Goal: Information Seeking & Learning: Learn about a topic

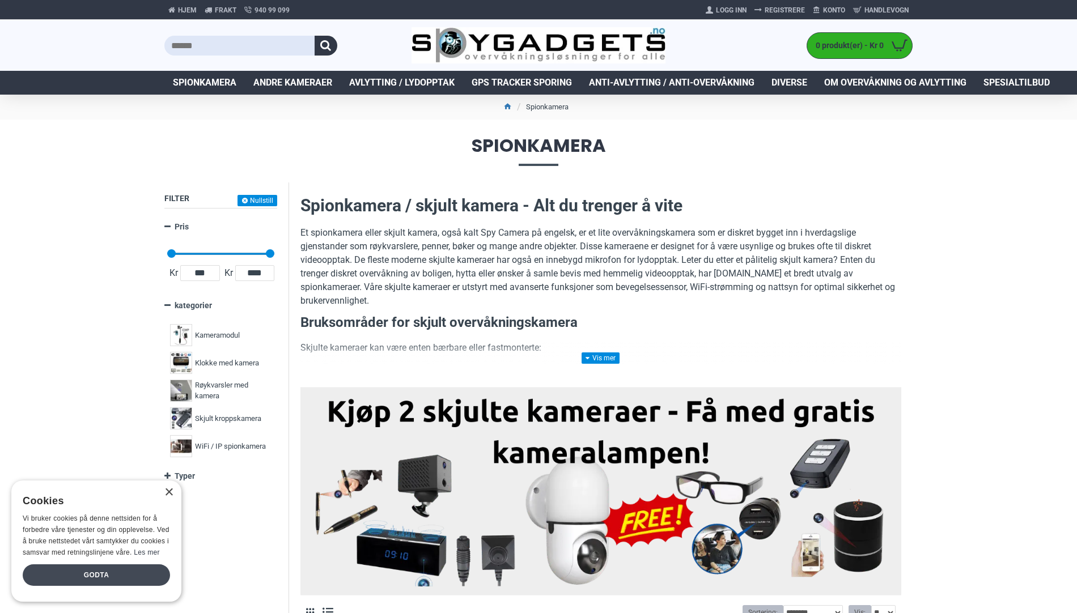
click at [93, 576] on div "Godta" at bounding box center [96, 575] width 147 height 22
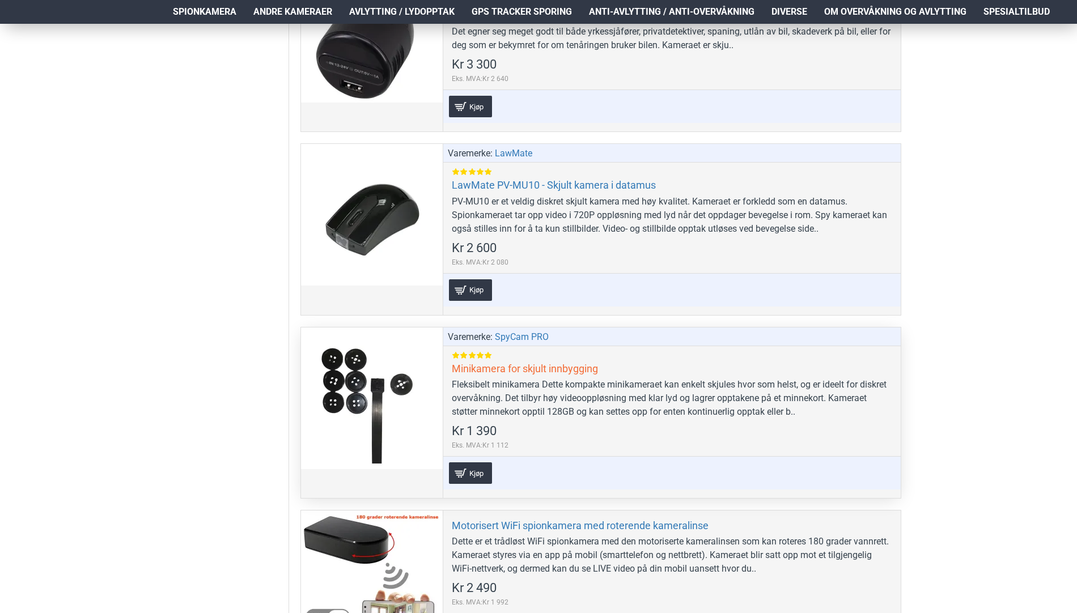
scroll to position [2890, 0]
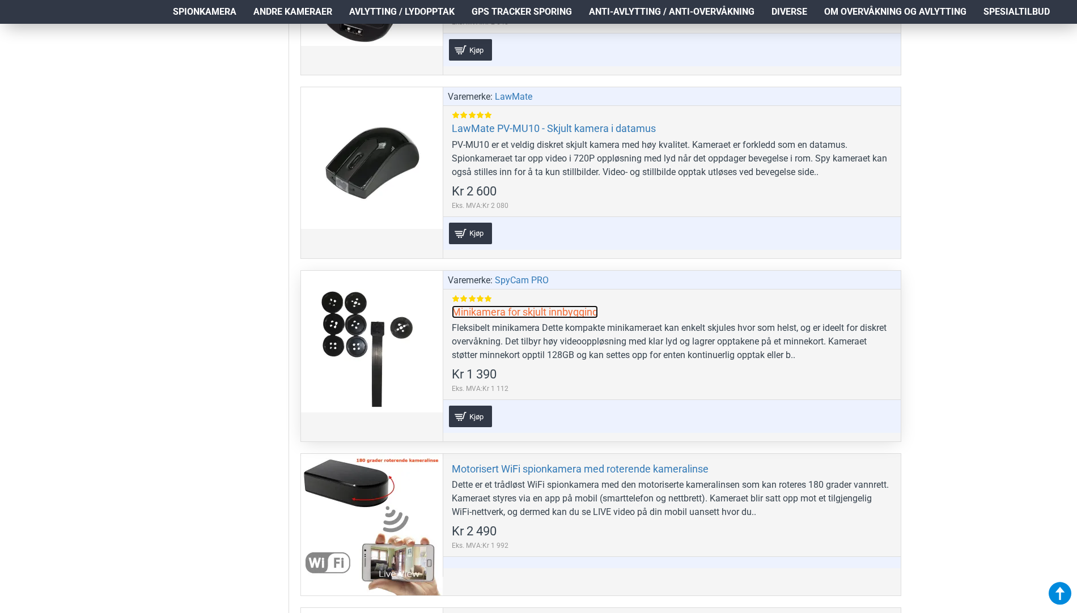
click at [542, 313] on link "Minikamera for skjult innbygging" at bounding box center [525, 311] width 146 height 13
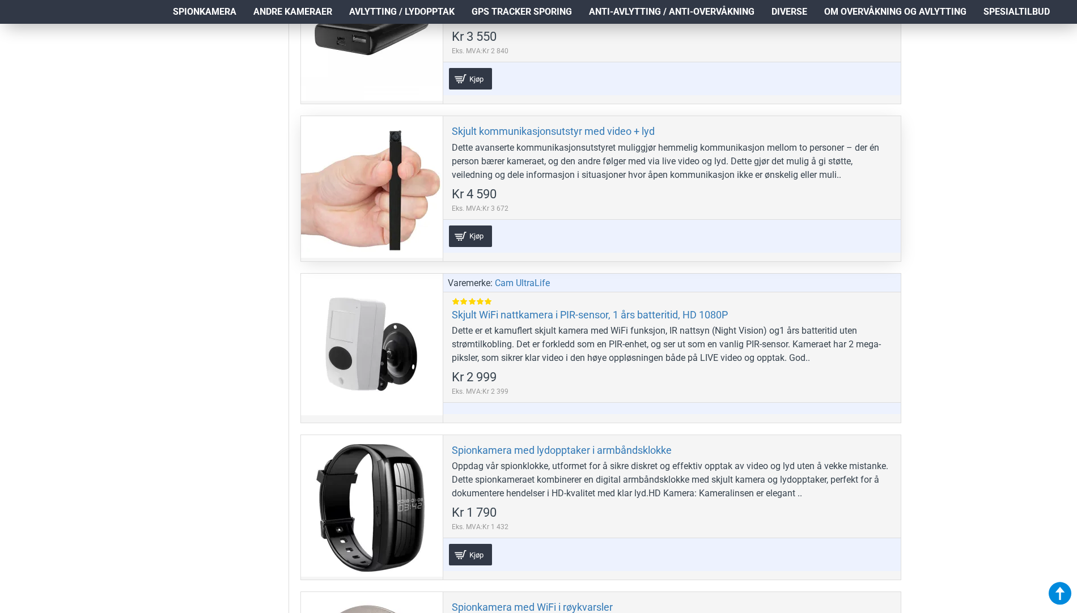
scroll to position [3911, 0]
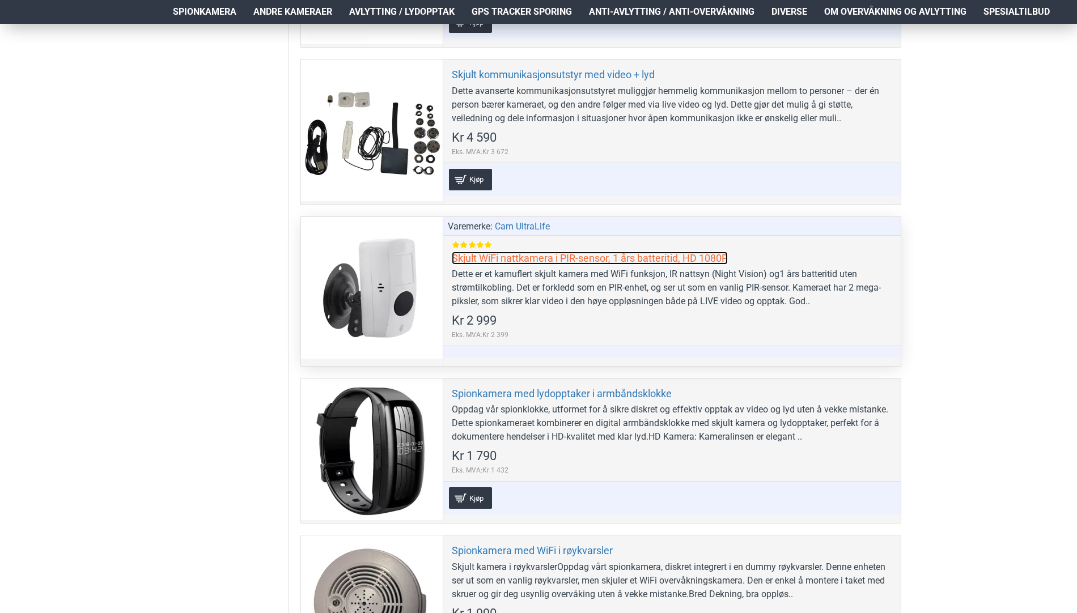
click at [572, 257] on link "Skjult WiFi nattkamera i PIR-sensor, 1 års batteritid, HD 1080P" at bounding box center [590, 258] width 276 height 13
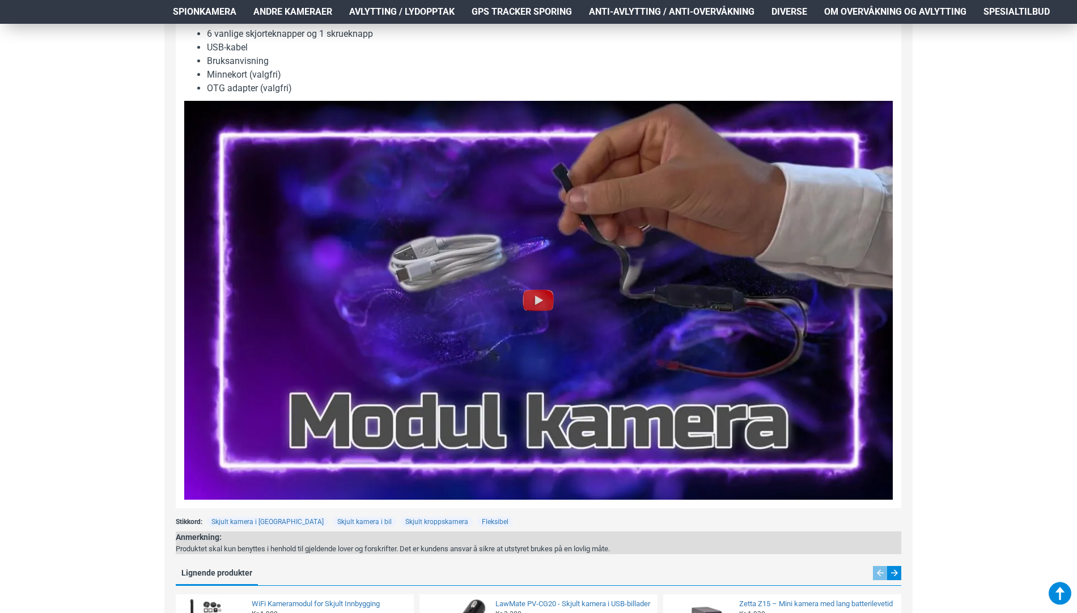
scroll to position [1360, 0]
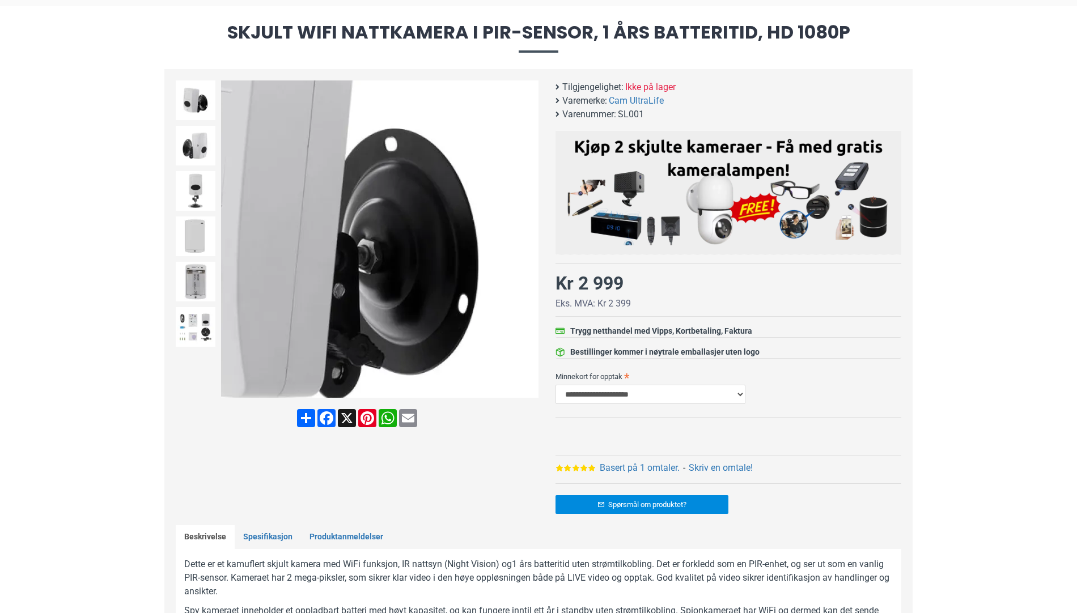
scroll to position [170, 0]
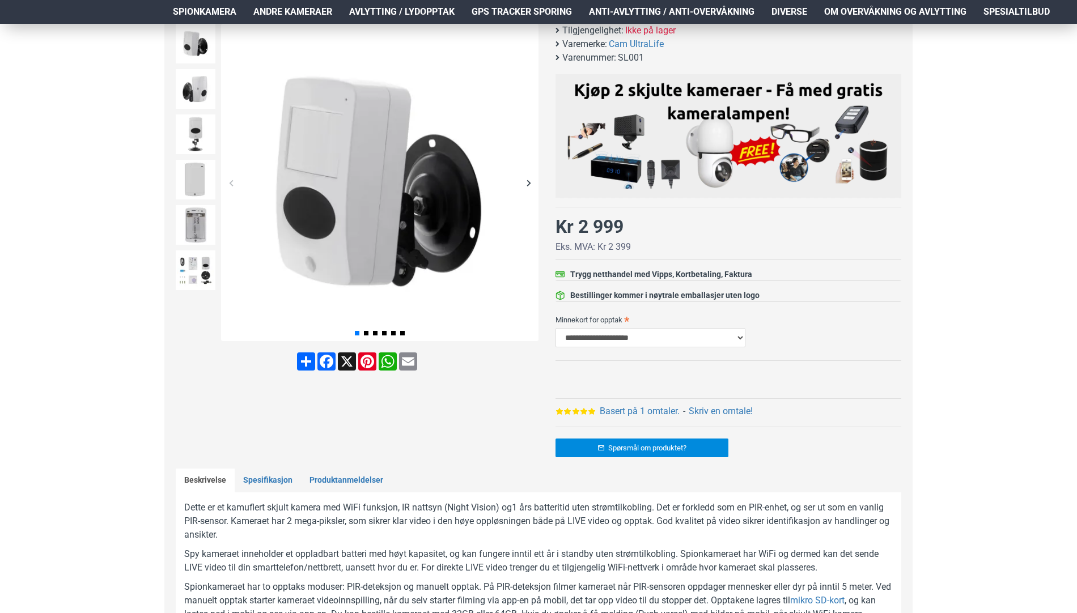
click at [529, 183] on div "Next slide" at bounding box center [529, 183] width 20 height 20
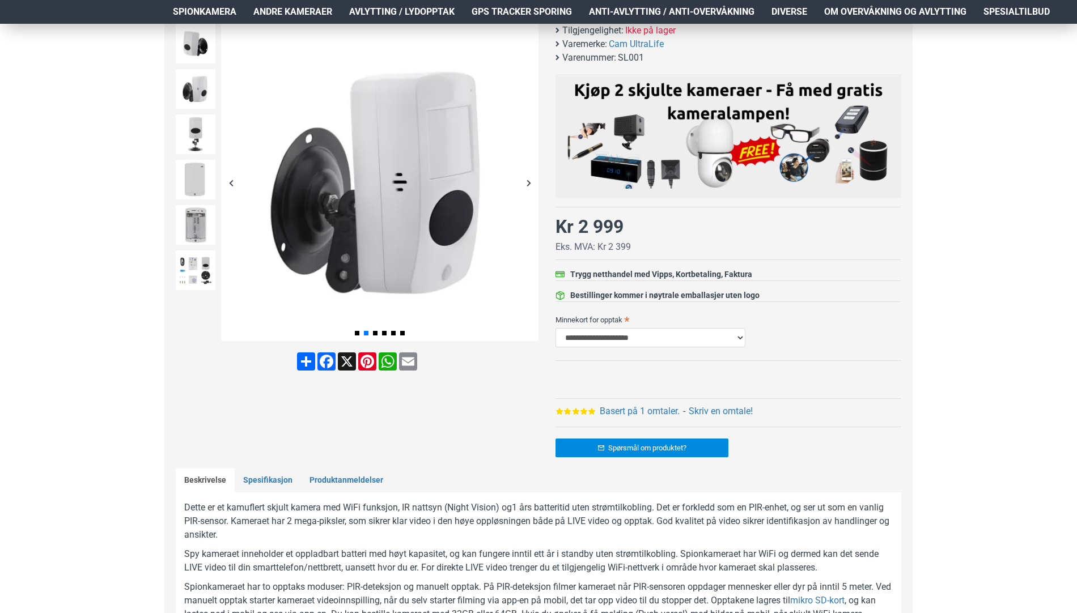
click at [529, 182] on div "Next slide" at bounding box center [529, 183] width 20 height 20
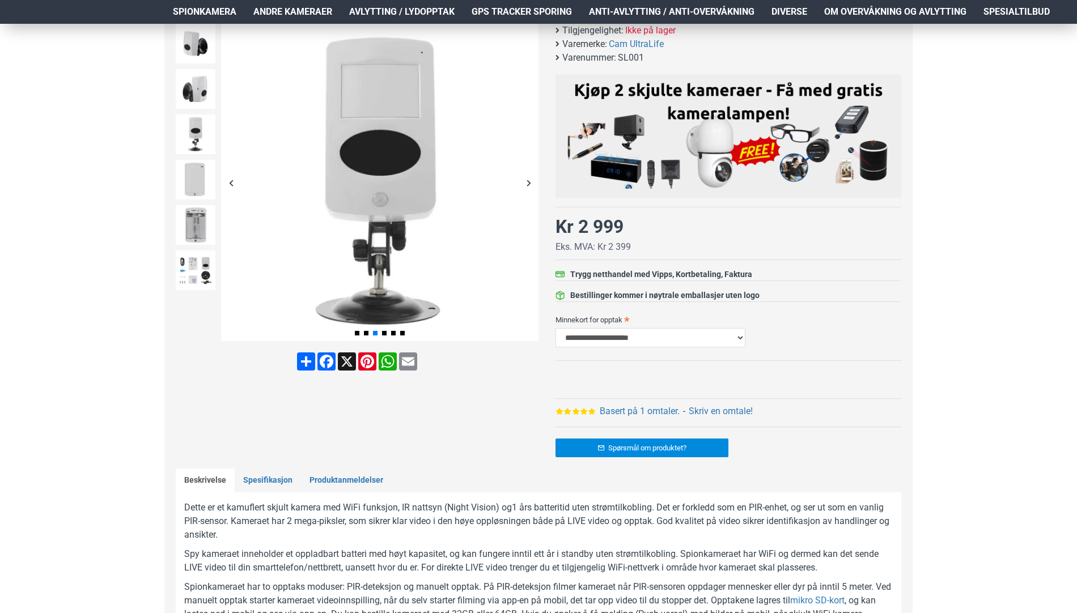
click at [529, 182] on div "Next slide" at bounding box center [529, 183] width 20 height 20
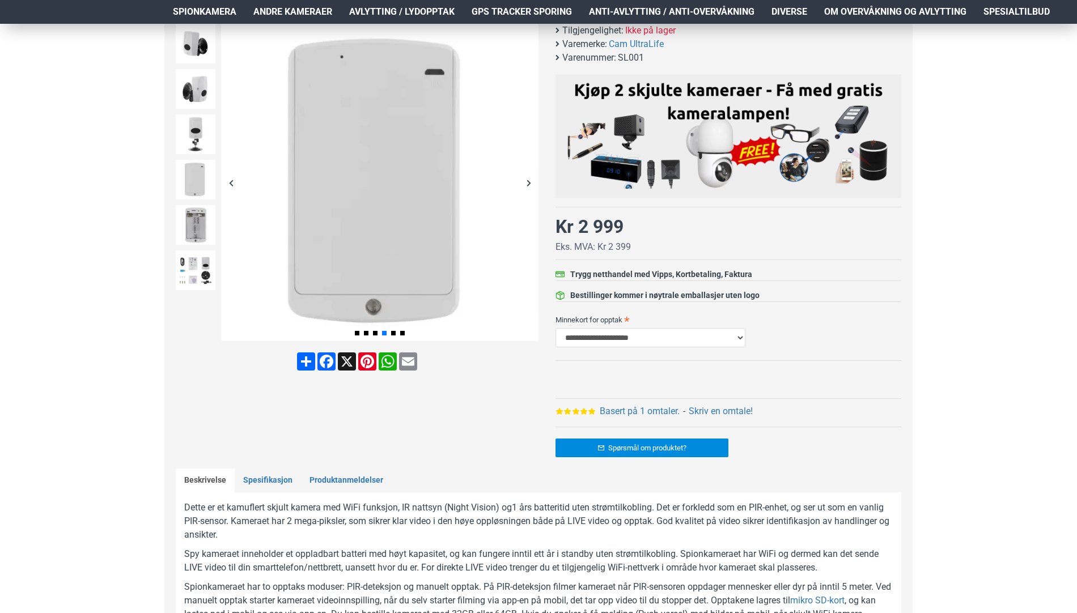
click at [529, 182] on div "Next slide" at bounding box center [529, 183] width 20 height 20
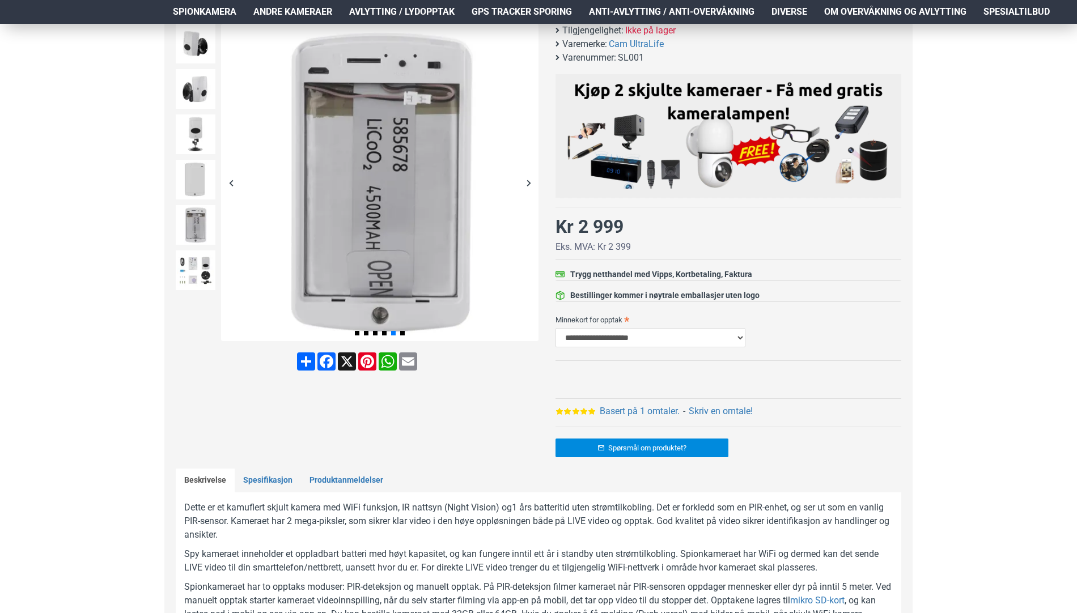
click at [529, 182] on div "Next slide" at bounding box center [529, 183] width 20 height 20
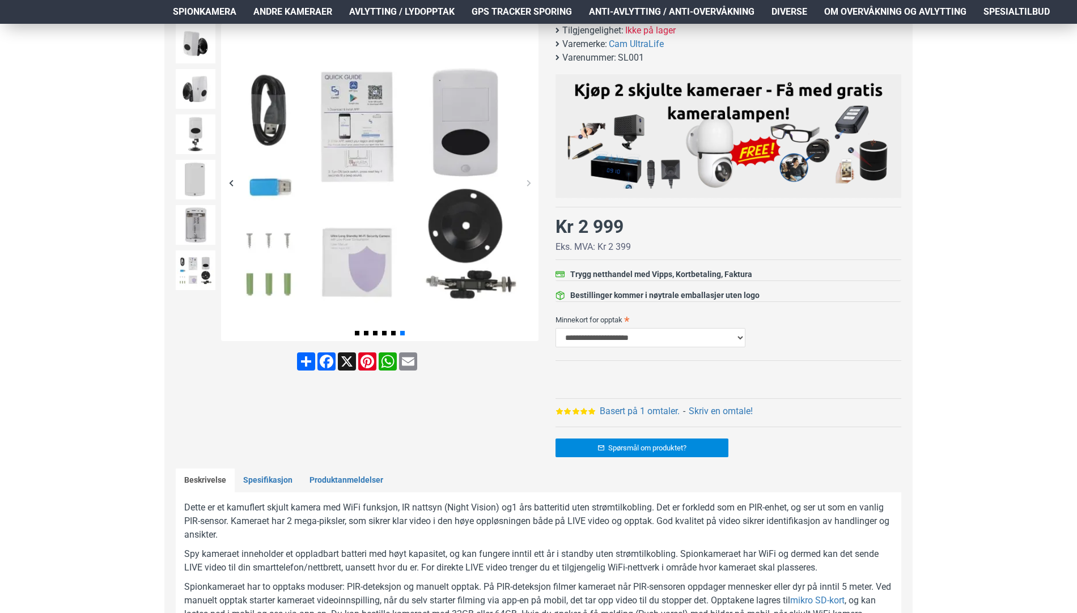
click at [529, 182] on div "Next slide" at bounding box center [529, 183] width 20 height 20
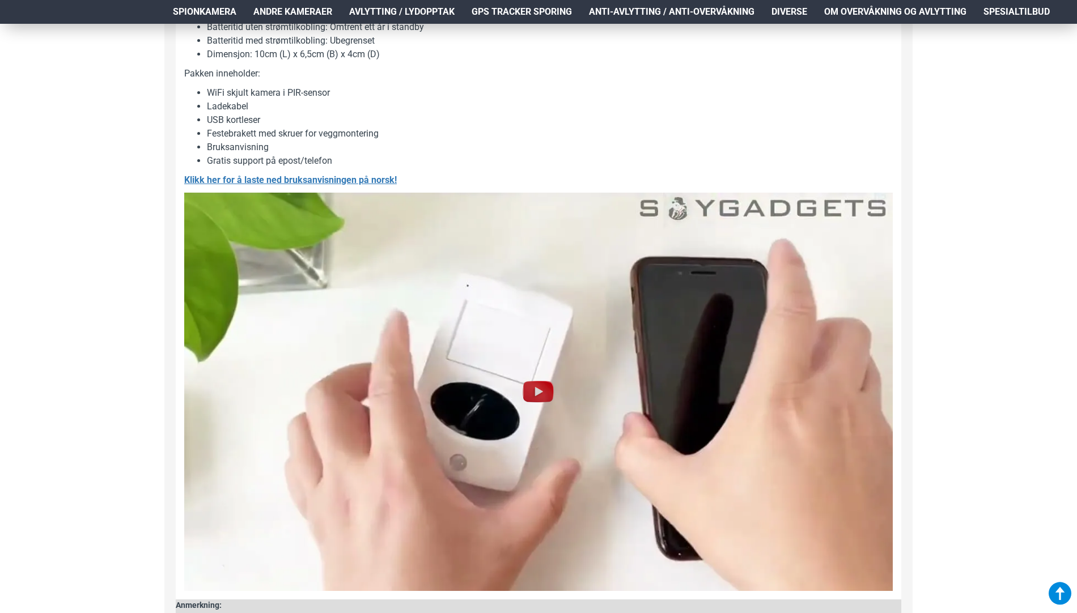
scroll to position [1134, 0]
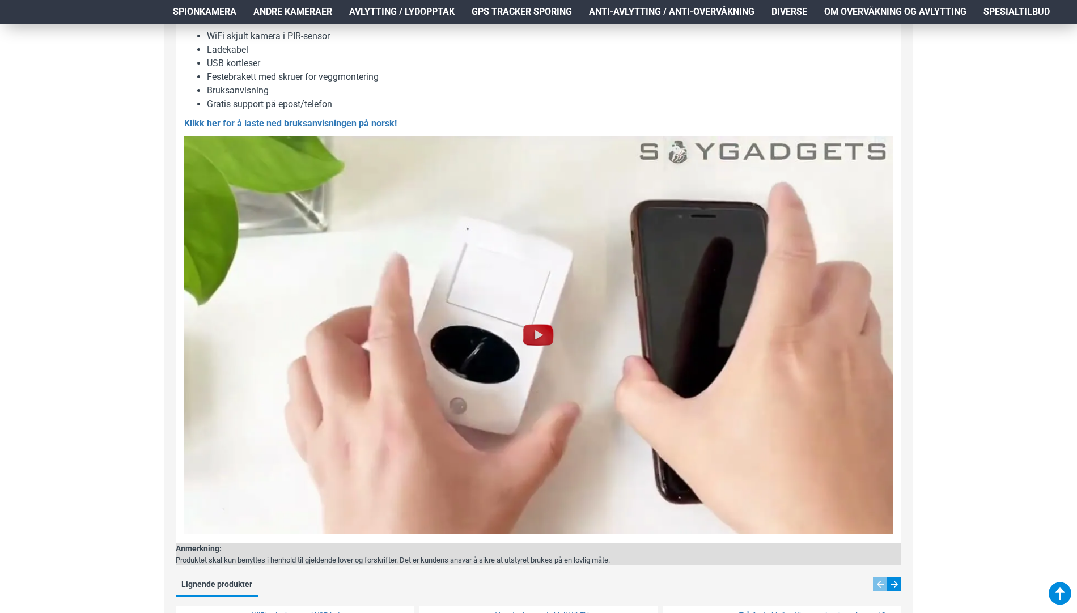
click at [544, 325] on img at bounding box center [538, 335] width 36 height 36
